Goal: Understand process/instructions

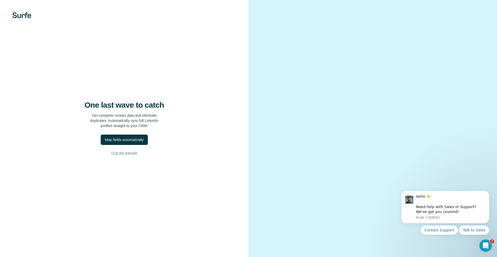
click at [124, 153] on span "I’ll do this manually" at bounding box center [124, 153] width 26 height 5
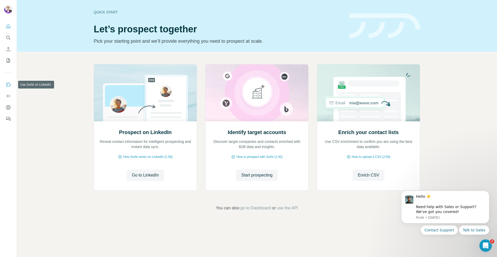
click at [6, 86] on icon "Use Surfe on LinkedIn" at bounding box center [8, 84] width 5 height 5
click at [8, 109] on icon "Dashboard" at bounding box center [8, 107] width 5 height 4
